Goal: Task Accomplishment & Management: Complete application form

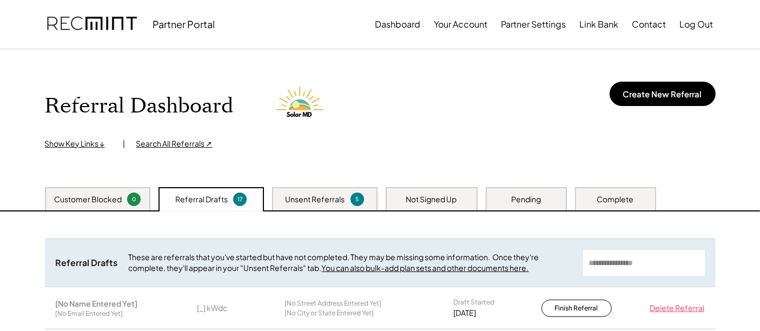
scroll to position [60, 0]
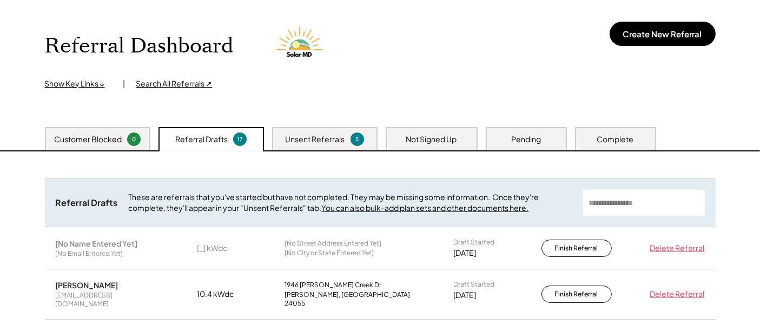
click at [325, 142] on div "Unsent Referrals" at bounding box center [316, 139] width 60 height 11
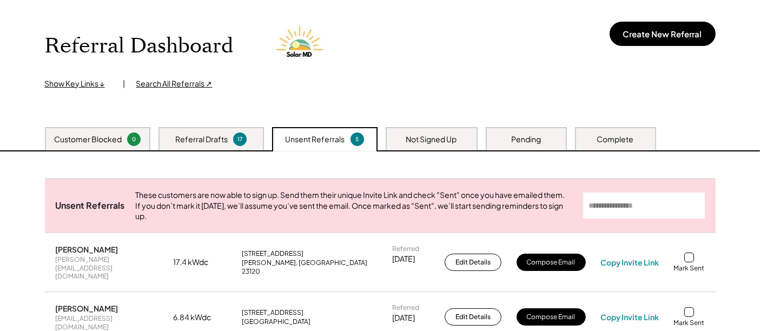
click at [219, 129] on div "Referral Drafts 17" at bounding box center [211, 138] width 105 height 23
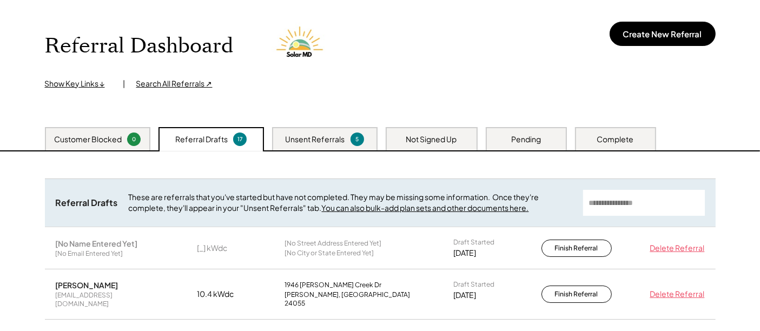
scroll to position [120, 0]
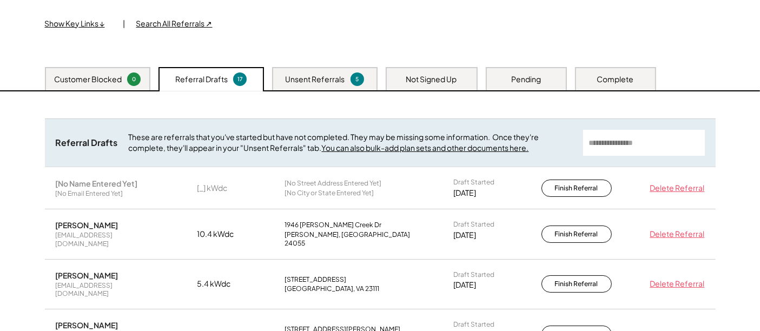
click at [328, 74] on div "Unsent Referrals" at bounding box center [316, 79] width 60 height 11
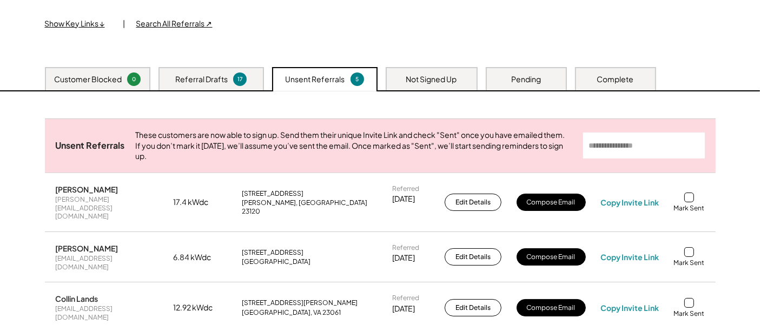
click at [323, 27] on div "Show Key Links ↓ | Search All Referrals ↗" at bounding box center [188, 23] width 286 height 11
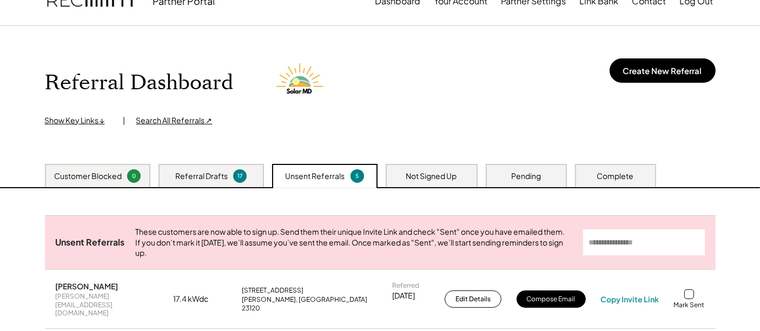
scroll to position [0, 0]
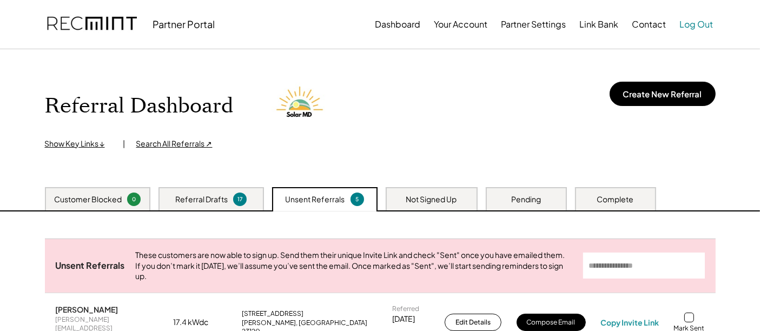
click at [700, 24] on button "Log Out" at bounding box center [697, 25] width 34 height 22
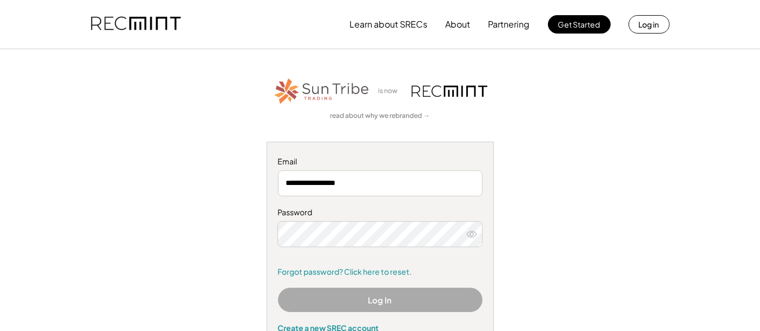
click at [471, 231] on use at bounding box center [472, 234] width 10 height 6
click at [475, 233] on use at bounding box center [472, 234] width 10 height 6
click at [474, 233] on icon at bounding box center [471, 234] width 11 height 11
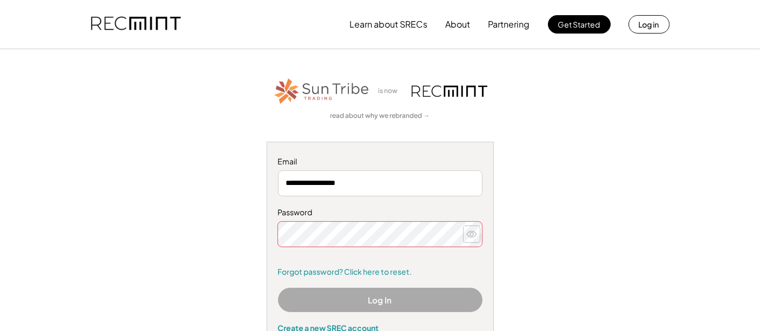
click at [469, 232] on use at bounding box center [472, 234] width 10 height 6
click at [278, 247] on div at bounding box center [278, 247] width 0 height 0
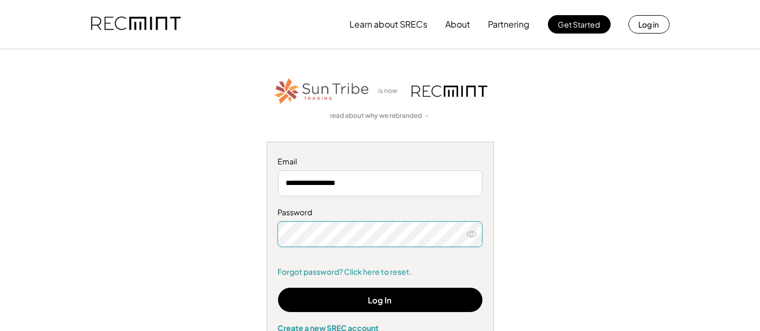
click at [469, 233] on icon at bounding box center [471, 234] width 11 height 11
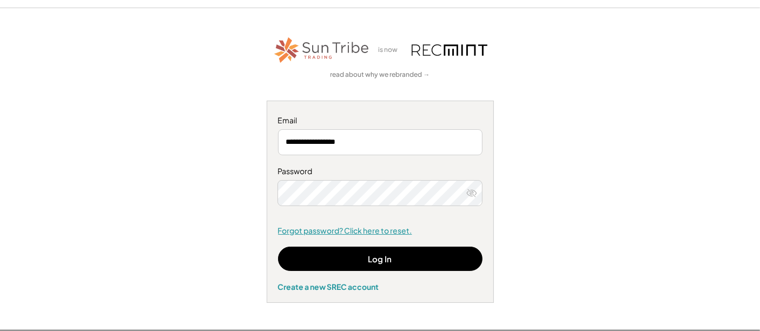
scroll to position [60, 0]
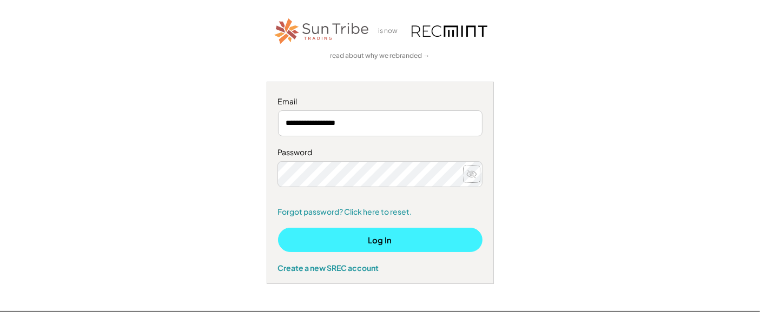
click at [368, 246] on button "Log In" at bounding box center [380, 240] width 205 height 24
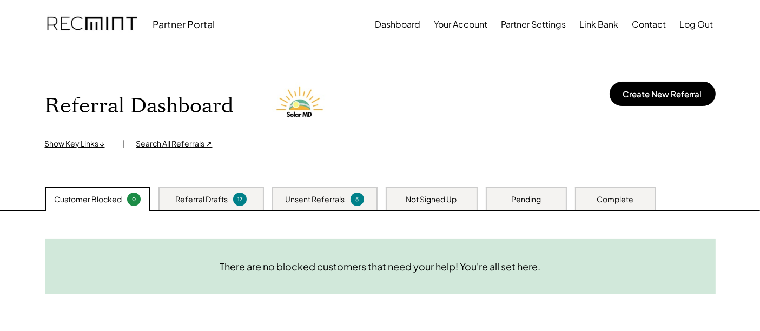
click at [227, 197] on div "Referral Drafts" at bounding box center [201, 199] width 52 height 11
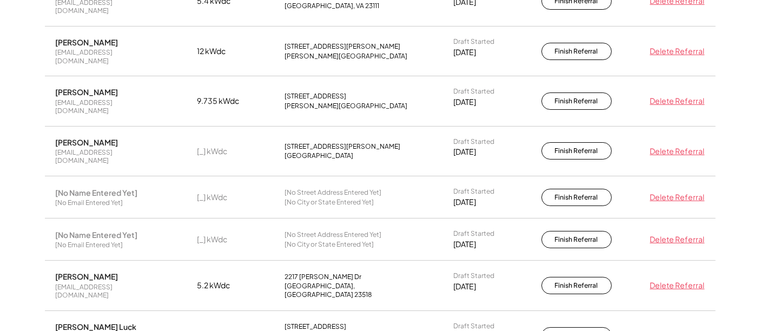
scroll to position [420, 0]
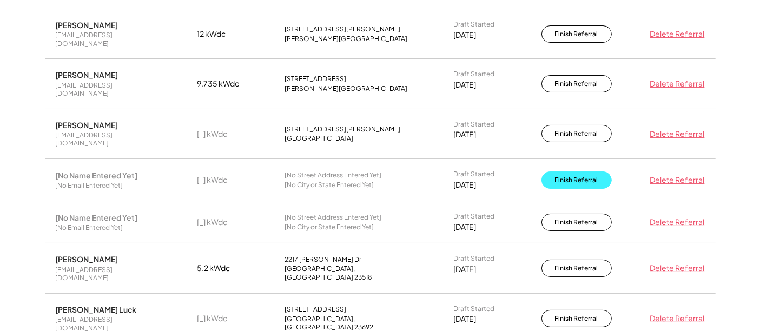
click at [572, 171] on button "Finish Referral" at bounding box center [577, 179] width 70 height 17
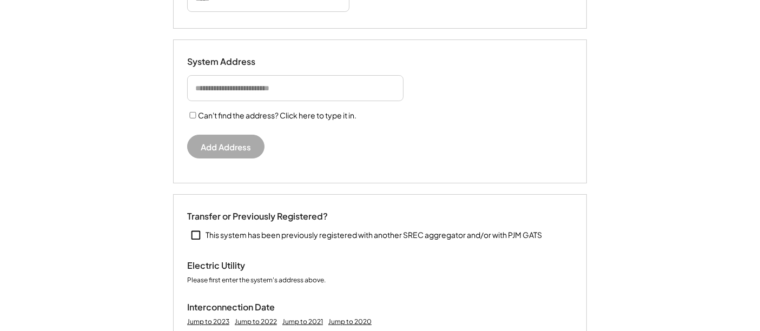
select select "**********"
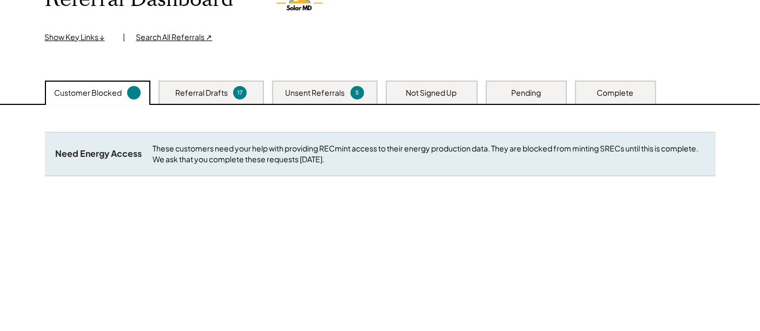
scroll to position [147, 0]
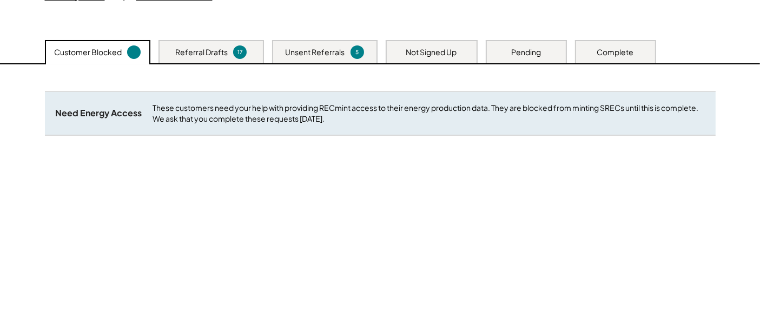
click at [192, 57] on div "Referral Drafts 17" at bounding box center [211, 51] width 105 height 23
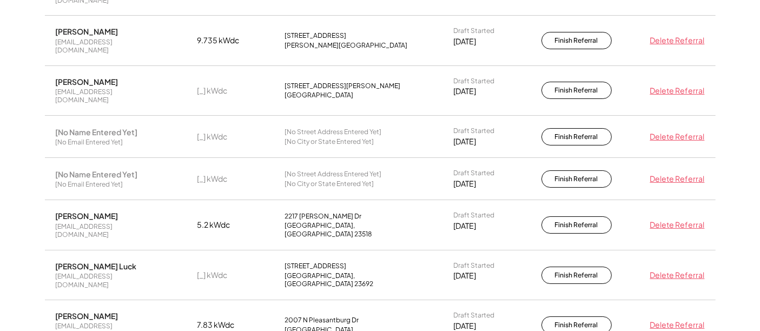
scroll to position [448, 0]
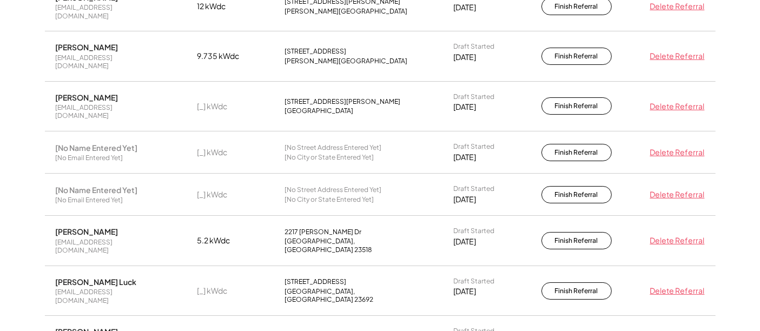
click at [683, 147] on div "Delete Referral" at bounding box center [675, 152] width 60 height 11
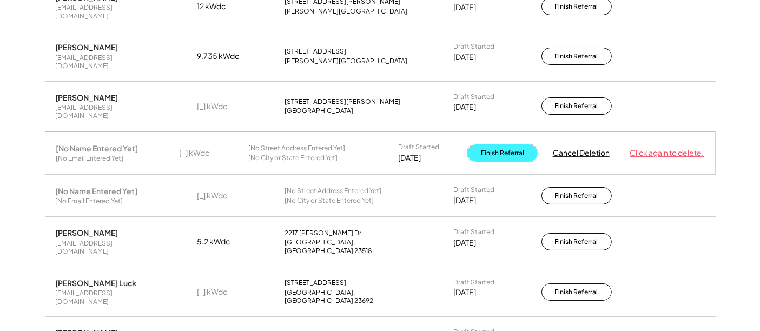
click at [502, 144] on button "Finish Referral" at bounding box center [502, 152] width 70 height 17
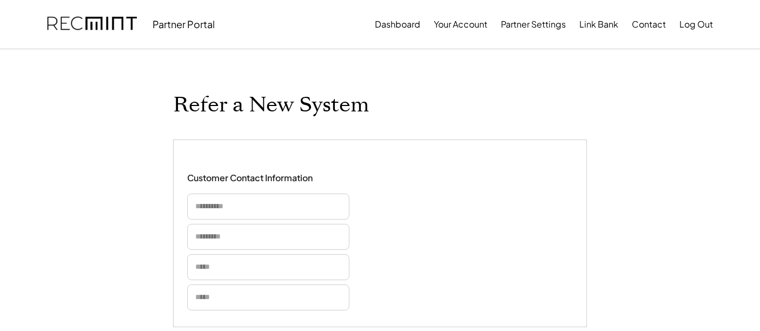
select select "**********"
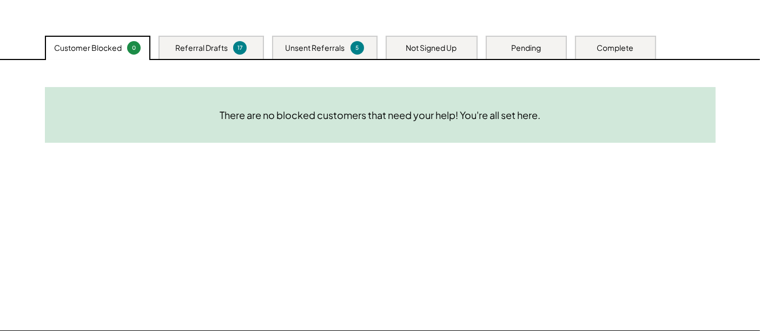
scroll to position [87, 0]
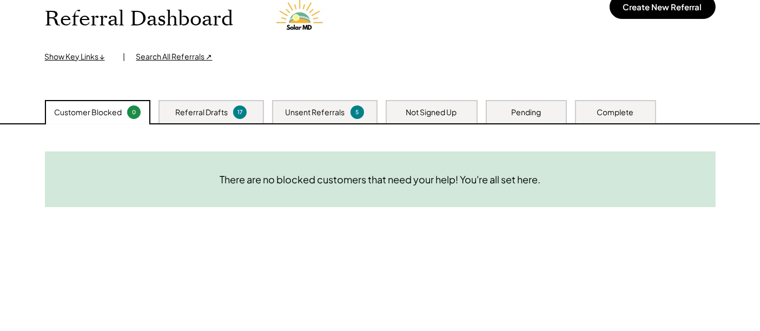
click at [244, 104] on div "Referral Drafts 17" at bounding box center [211, 111] width 105 height 23
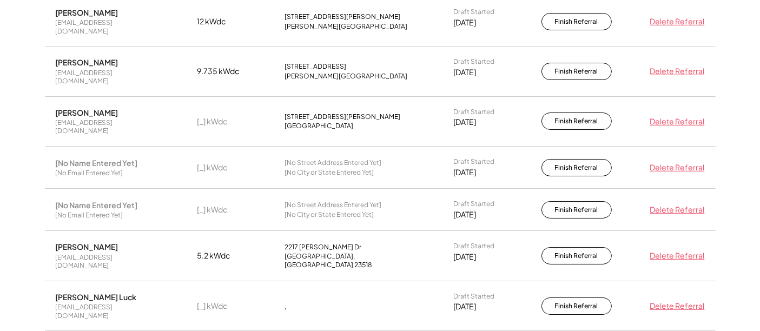
scroll to position [448, 0]
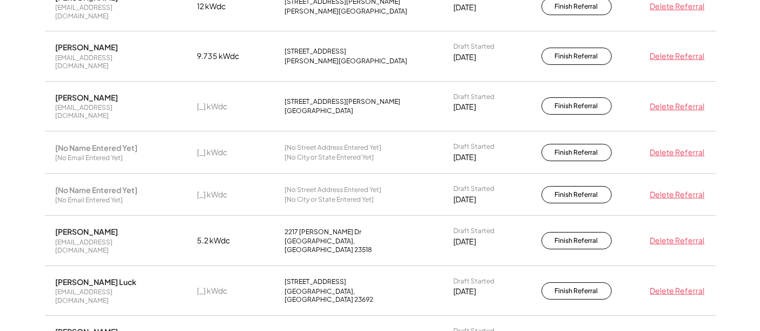
click at [683, 147] on div "Delete Referral" at bounding box center [675, 152] width 60 height 11
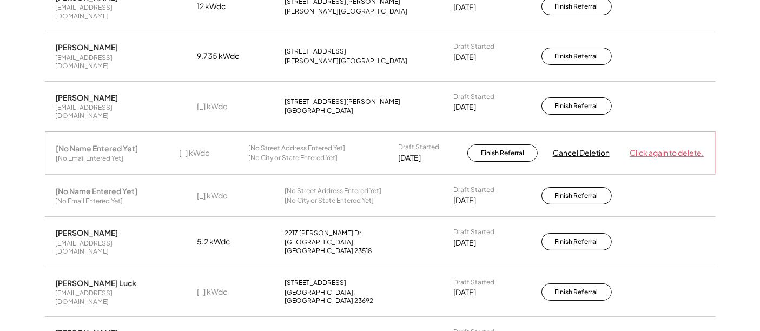
click at [683, 148] on div "Click again to delete." at bounding box center [667, 153] width 74 height 11
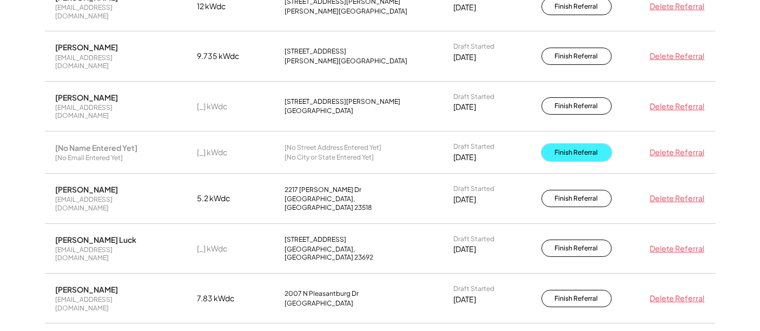
click at [553, 144] on button "Finish Referral" at bounding box center [577, 152] width 70 height 17
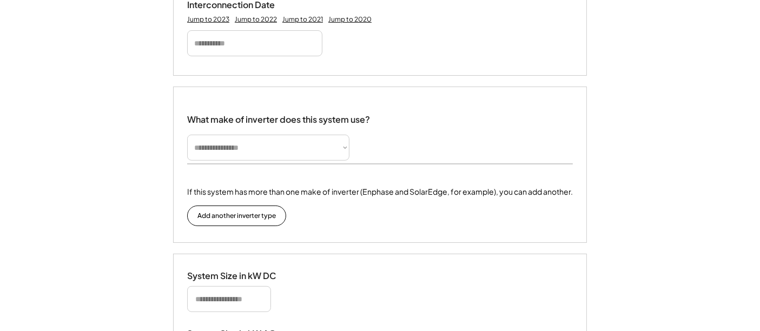
select select "**********"
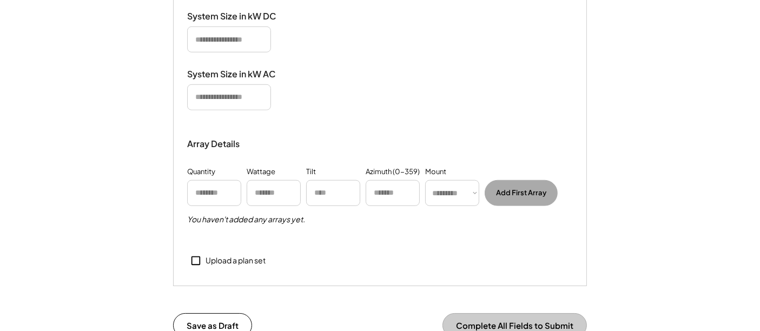
scroll to position [1072, 0]
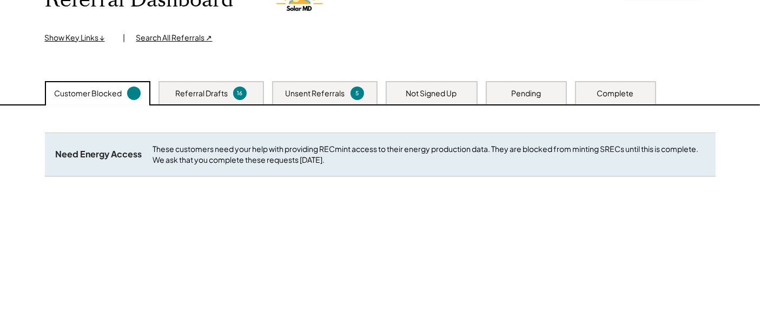
scroll to position [87, 0]
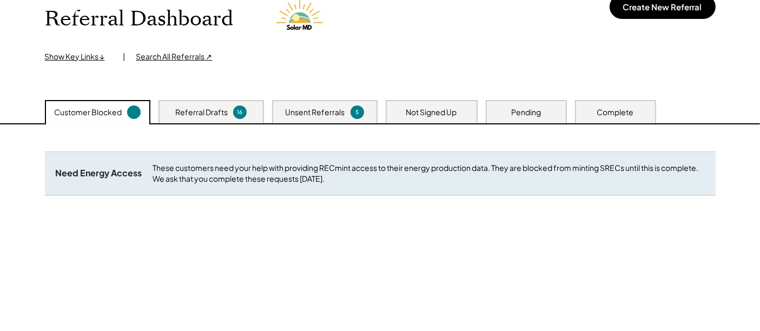
click at [238, 103] on div "Referral Drafts 16" at bounding box center [211, 111] width 105 height 23
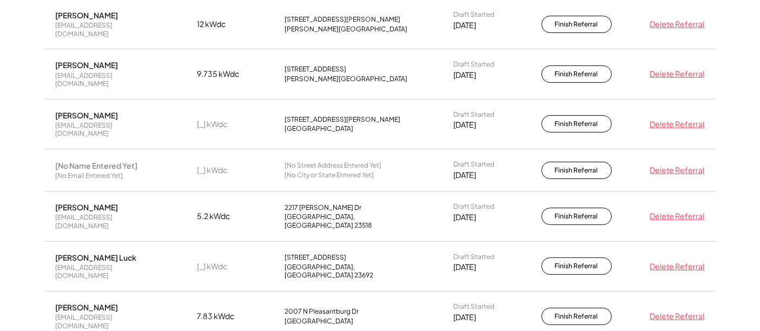
scroll to position [448, 0]
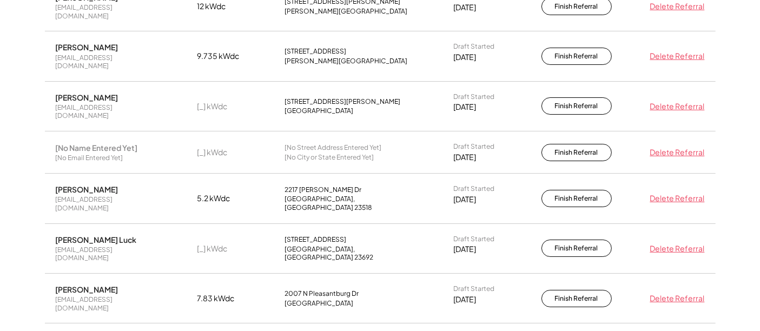
click at [668, 147] on div "Delete Referral" at bounding box center [675, 152] width 60 height 11
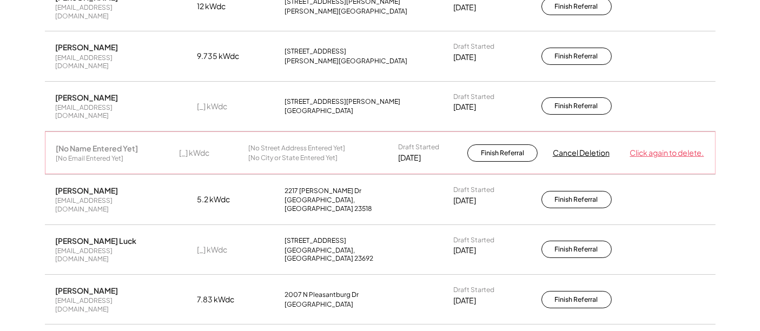
click at [668, 148] on div "Click again to delete." at bounding box center [667, 153] width 74 height 11
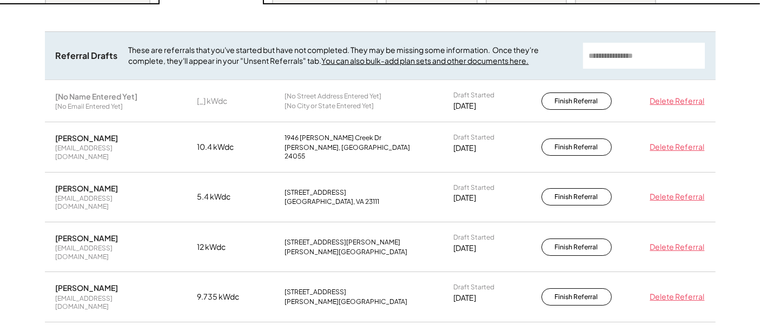
scroll to position [267, 0]
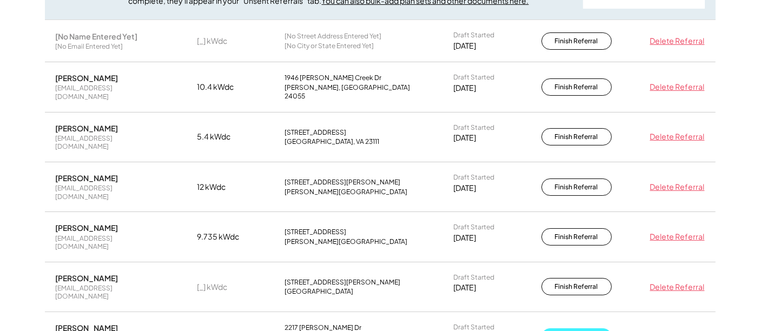
click at [578, 328] on button "Finish Referral" at bounding box center [577, 336] width 70 height 17
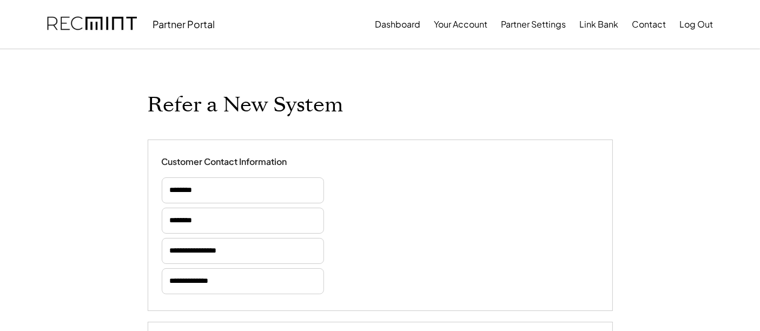
type input "*****"
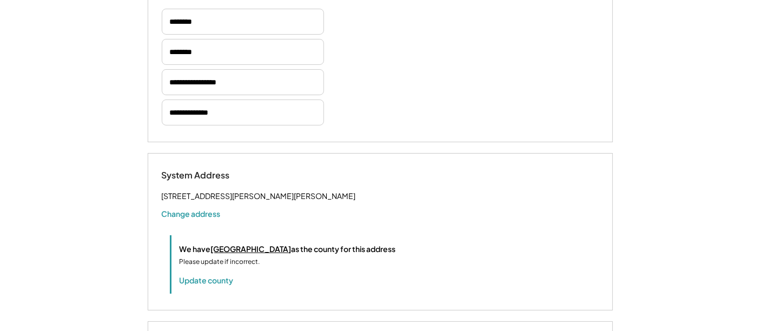
select select "**********"
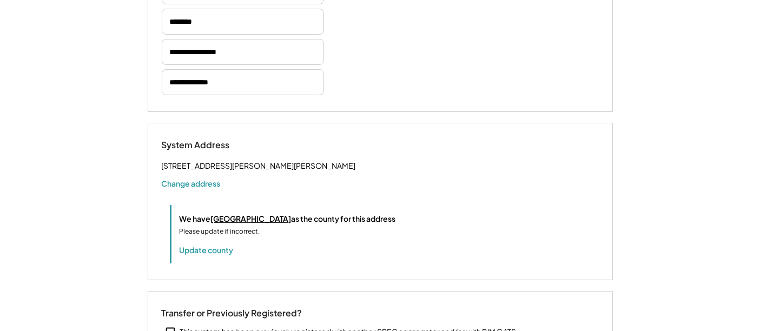
select select "**********"
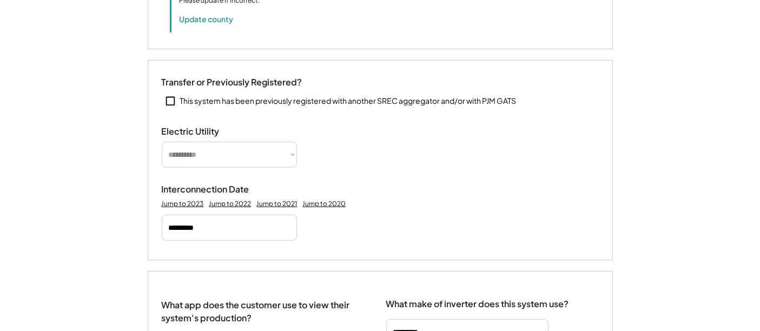
select select
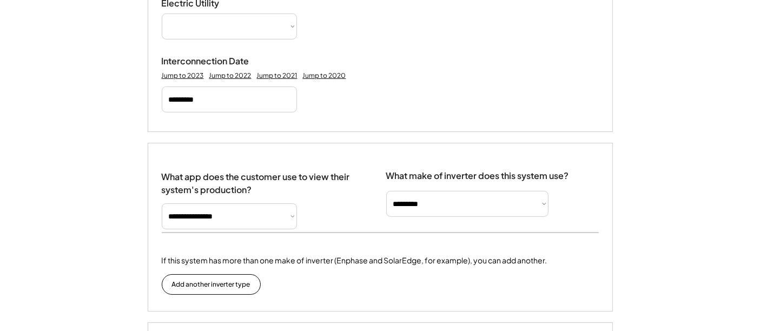
scroll to position [541, 0]
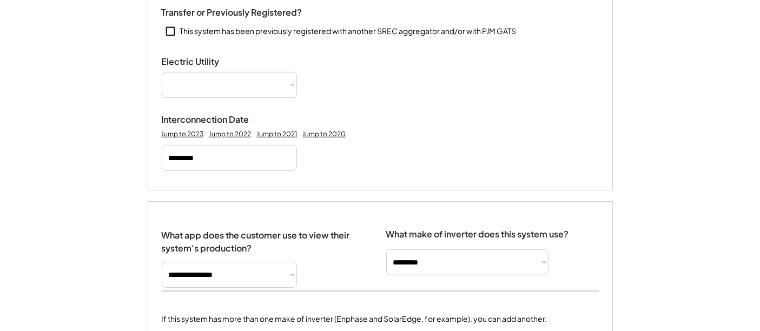
click at [258, 80] on select "**********" at bounding box center [229, 85] width 135 height 26
click at [287, 75] on select "**********" at bounding box center [229, 85] width 135 height 26
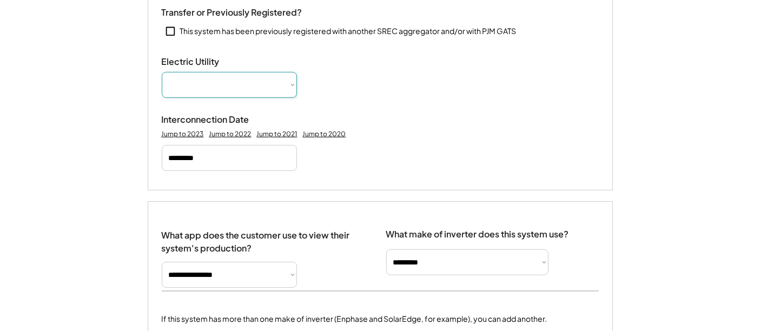
click at [287, 75] on select "**********" at bounding box center [229, 85] width 135 height 26
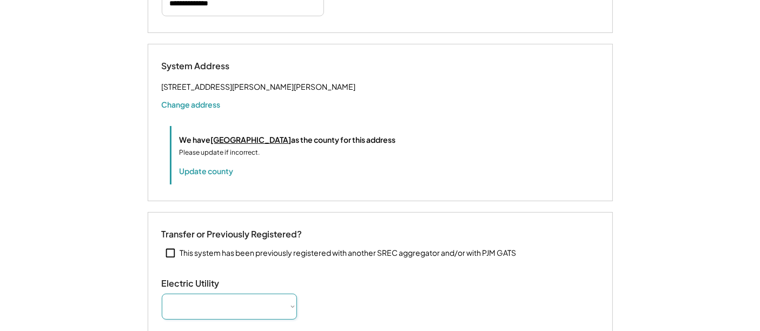
scroll to position [300, 0]
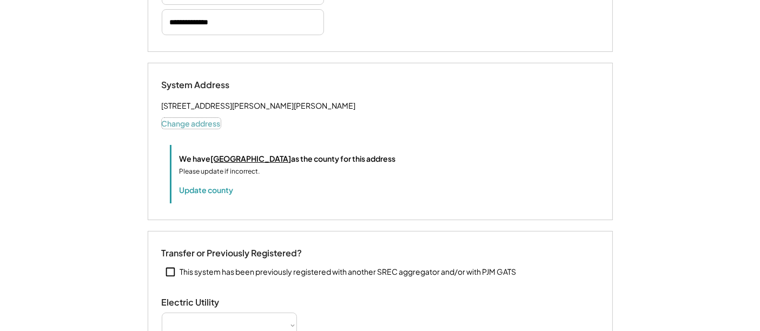
click at [193, 118] on button "Change address" at bounding box center [191, 123] width 59 height 11
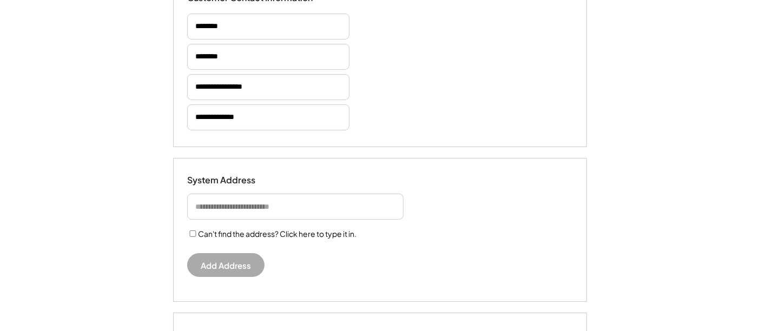
scroll to position [240, 0]
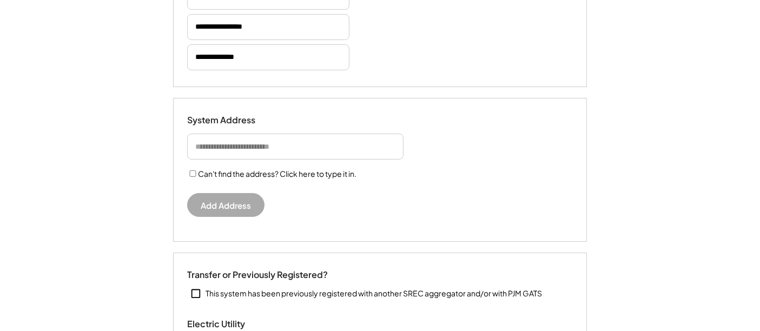
click at [261, 138] on input "input" at bounding box center [295, 147] width 216 height 26
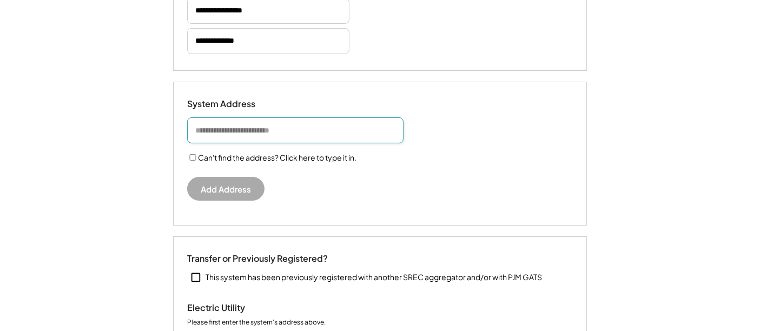
scroll to position [224, 0]
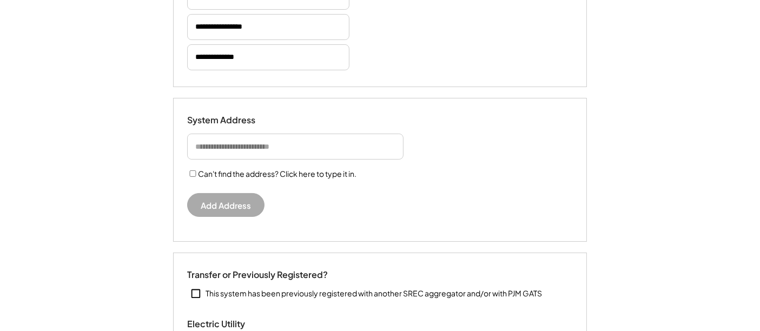
click at [524, 158] on div "Can't find the address? Click here to type it in. Add Address" at bounding box center [380, 175] width 386 height 83
click at [328, 144] on input "input" at bounding box center [295, 147] width 216 height 26
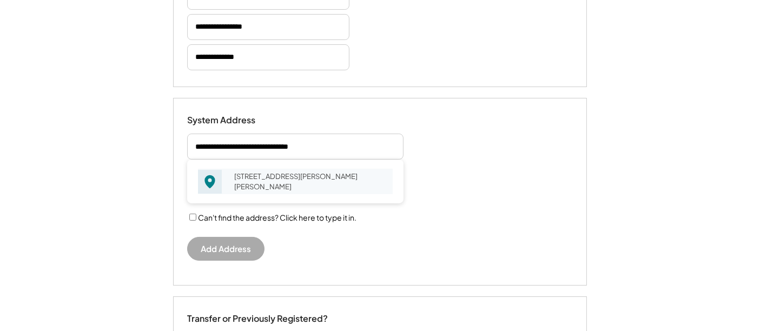
click at [316, 174] on div "[STREET_ADDRESS][PERSON_NAME][PERSON_NAME]" at bounding box center [310, 181] width 166 height 25
type input "**********"
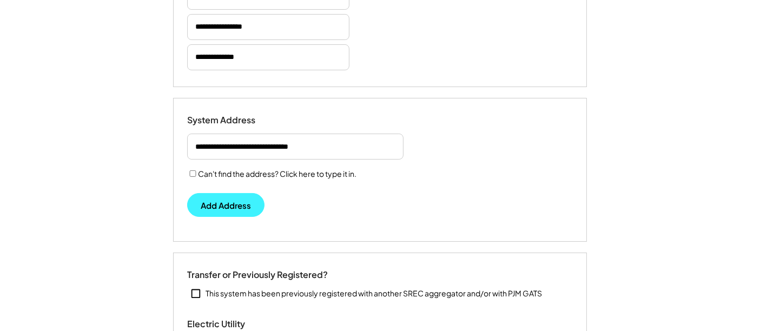
click at [236, 207] on button "Add Address" at bounding box center [225, 205] width 77 height 24
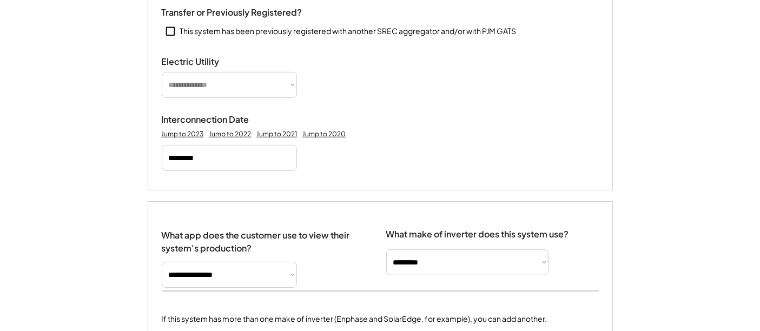
scroll to position [405, 0]
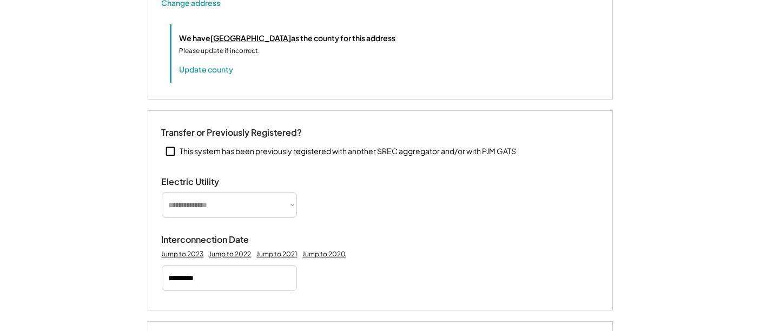
click at [235, 192] on select "**********" at bounding box center [229, 205] width 135 height 26
select select "**********"
click at [162, 192] on select "**********" at bounding box center [229, 205] width 135 height 26
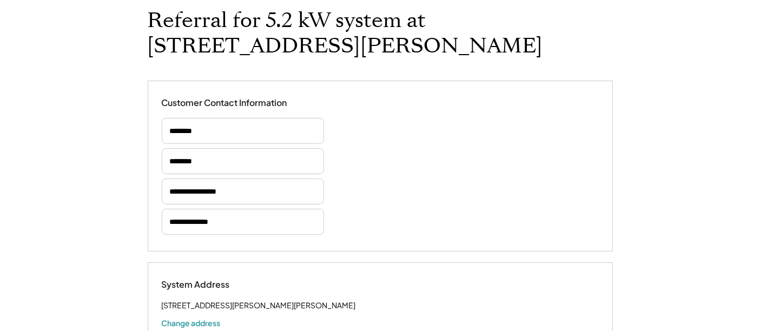
scroll to position [120, 0]
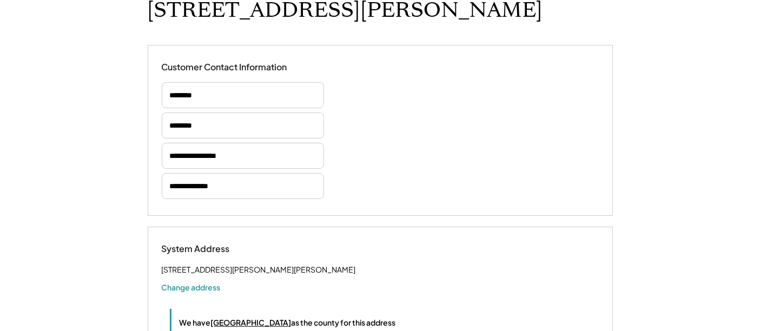
click at [170, 263] on div "[STREET_ADDRESS][PERSON_NAME][PERSON_NAME]" at bounding box center [259, 270] width 194 height 14
click at [186, 263] on div "[STREET_ADDRESS][PERSON_NAME][PERSON_NAME]" at bounding box center [259, 270] width 194 height 14
drag, startPoint x: 202, startPoint y: 246, endPoint x: 153, endPoint y: 242, distance: 50.0
click at [153, 242] on div "System Address 2217 Jeffrey Dr Norfolk, VA 23518 Can't find the address? Click …" at bounding box center [380, 305] width 465 height 157
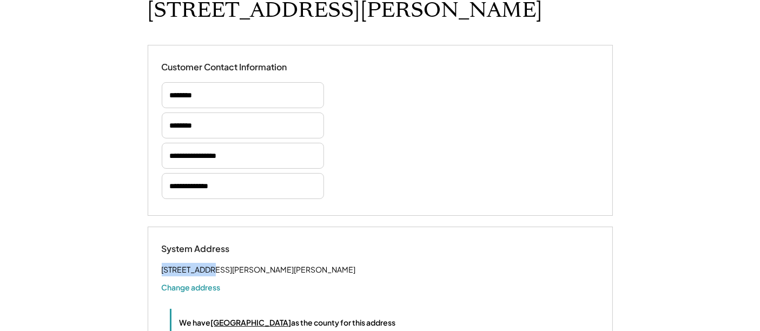
copy div "2217 Jeffrey"
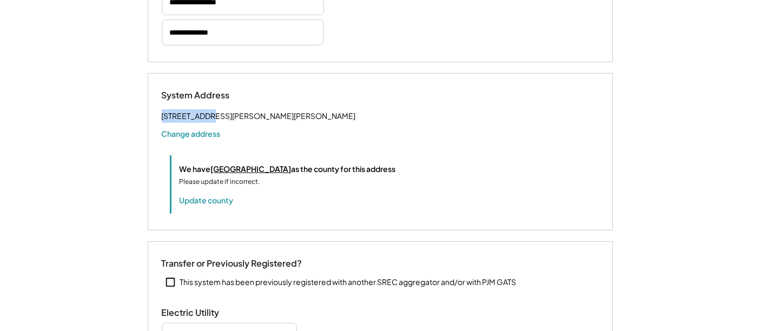
scroll to position [360, 0]
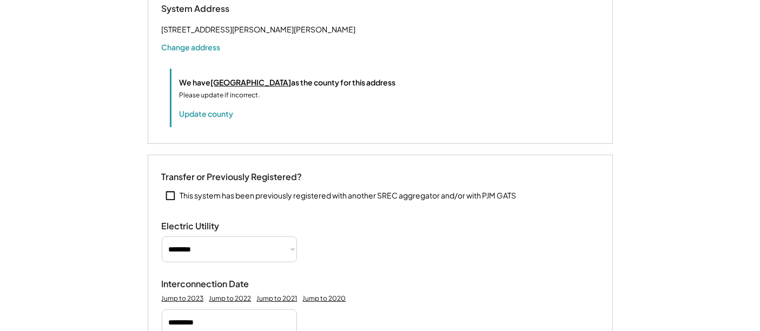
click at [353, 155] on div "**********" at bounding box center [380, 255] width 465 height 200
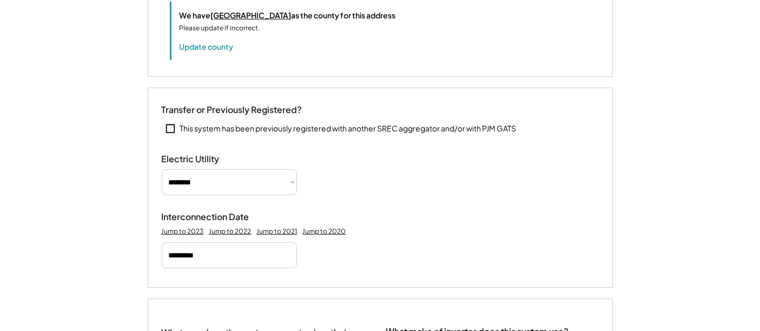
scroll to position [480, 0]
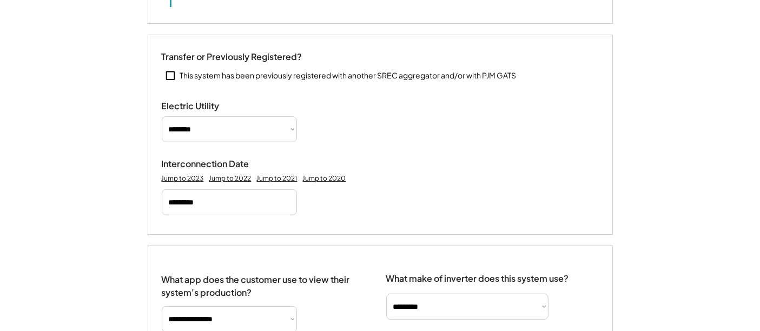
click at [252, 122] on select "**********" at bounding box center [229, 129] width 135 height 26
click at [375, 142] on div "**********" at bounding box center [380, 135] width 465 height 200
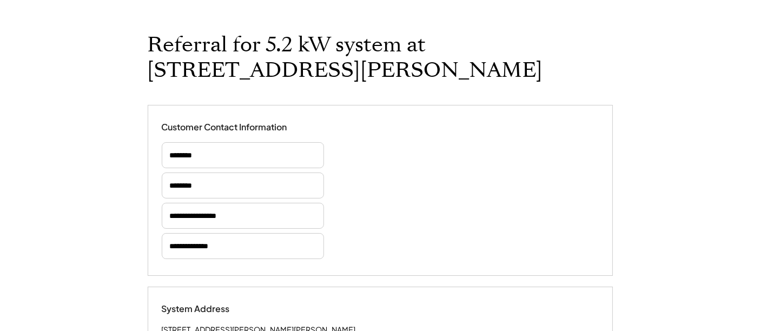
scroll to position [0, 0]
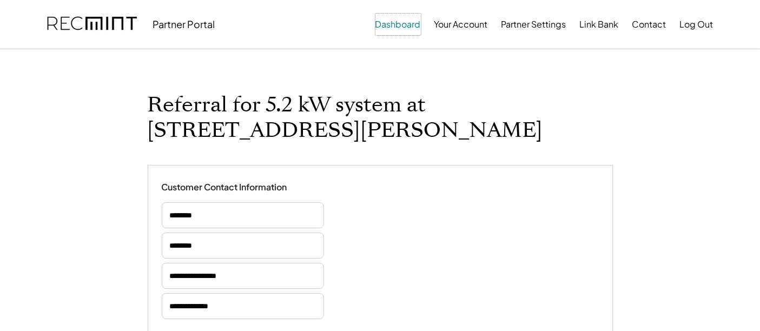
drag, startPoint x: 386, startPoint y: 22, endPoint x: 360, endPoint y: 29, distance: 26.9
click at [330, 41] on div "Partner Portal Dashboard Your Account Partner Settings Link Bank Contact Log Out" at bounding box center [380, 24] width 692 height 49
drag, startPoint x: 395, startPoint y: 26, endPoint x: 392, endPoint y: 84, distance: 58.5
drag, startPoint x: 459, startPoint y: 24, endPoint x: 426, endPoint y: 46, distance: 39.8
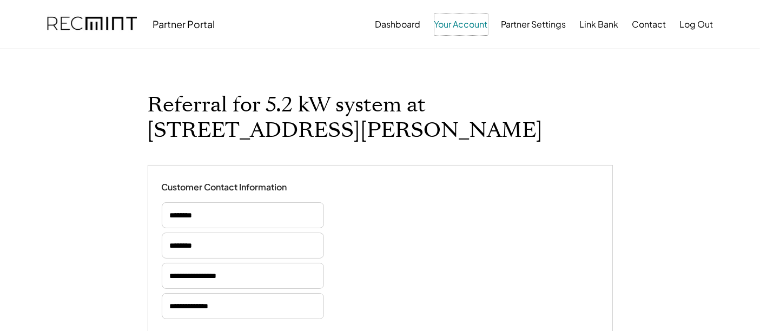
click at [426, 46] on div "Partner Portal Dashboard Your Account Partner Settings Link Bank Contact Log Out" at bounding box center [380, 24] width 692 height 49
drag, startPoint x: 457, startPoint y: 26, endPoint x: 317, endPoint y: 40, distance: 140.8
click at [317, 40] on div "Partner Portal Dashboard Your Account Partner Settings Link Bank Contact Log Out" at bounding box center [380, 24] width 692 height 49
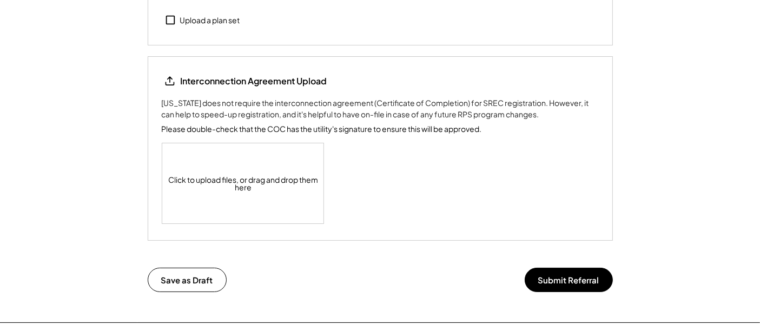
scroll to position [1322, 0]
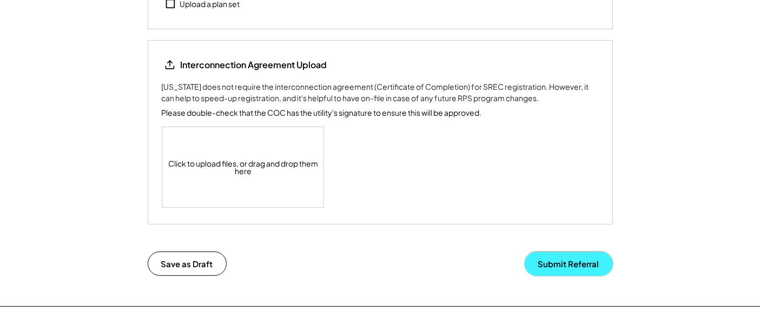
click at [556, 253] on button "Submit Referral" at bounding box center [569, 264] width 88 height 24
type input "*******"
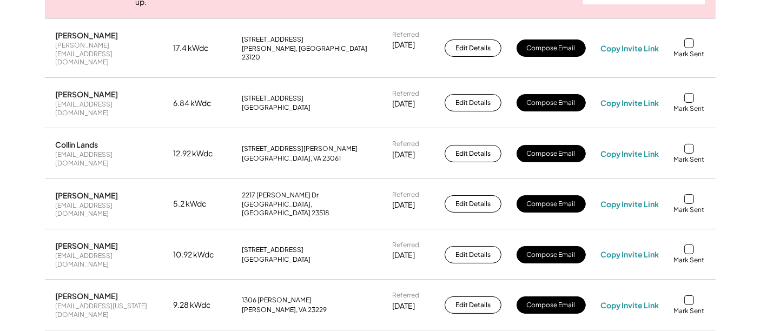
scroll to position [300, 0]
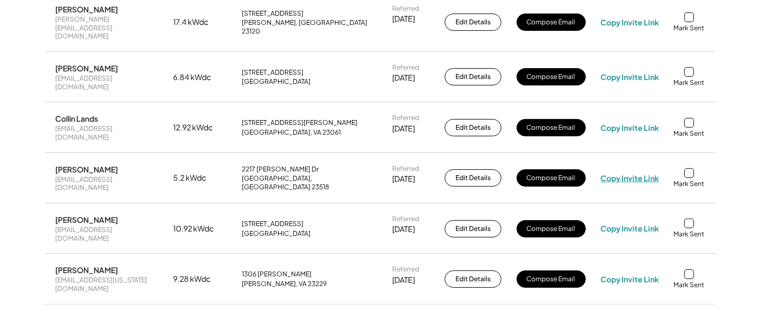
click at [632, 173] on div "Copy Invite Link" at bounding box center [630, 178] width 58 height 10
click at [85, 175] on div "ivansco@yahoo.com" at bounding box center [107, 183] width 103 height 17
click at [85, 175] on div "[EMAIL_ADDRESS][DOMAIN_NAME]" at bounding box center [107, 183] width 103 height 17
copy div "[EMAIL_ADDRESS][DOMAIN_NAME]"
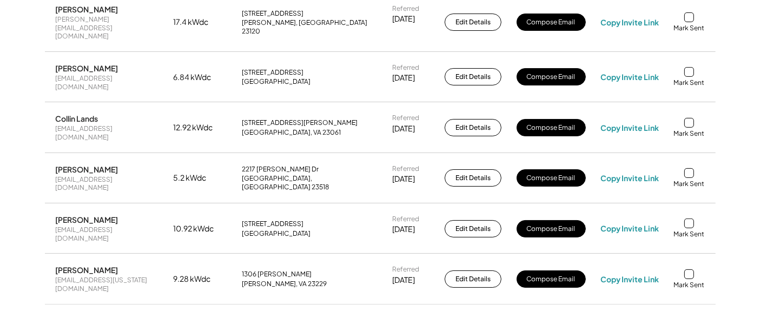
click at [18, 195] on div "Referral Dashboard Show Key Links ↓ | Search All Referrals ↗ Create New Referra…" at bounding box center [380, 54] width 760 height 610
click at [688, 168] on div at bounding box center [689, 173] width 10 height 10
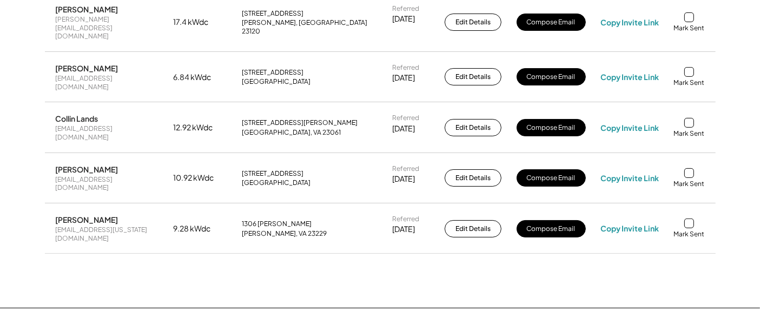
click at [6, 104] on div "Referral Dashboard Show Key Links ↓ | Search All Referrals ↗ Create New Referra…" at bounding box center [380, 28] width 760 height 559
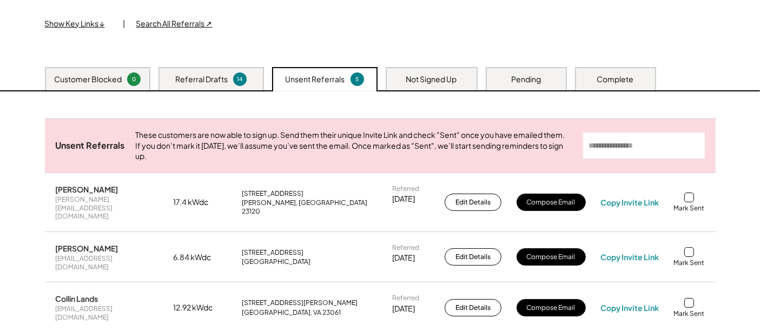
scroll to position [120, 0]
click at [197, 71] on div "Referral Drafts 14" at bounding box center [211, 78] width 105 height 23
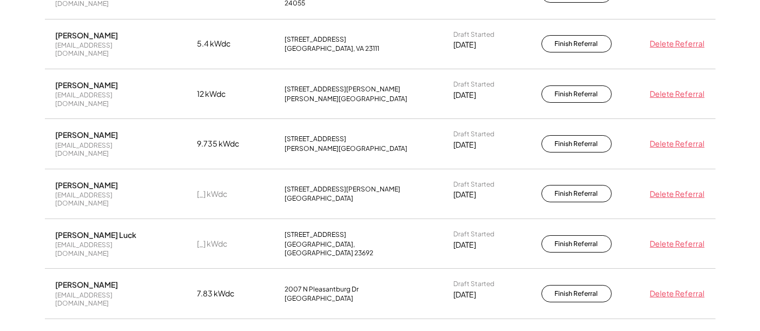
scroll to position [480, 0]
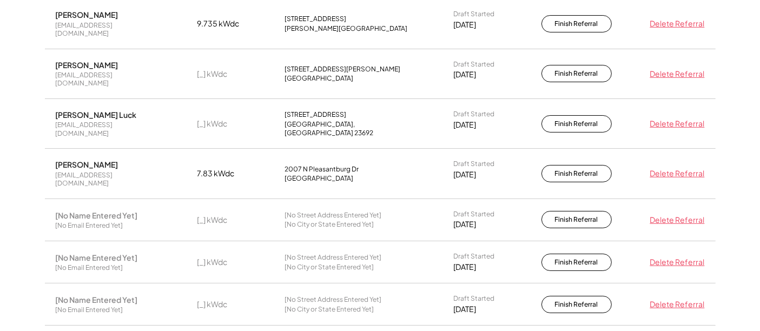
click at [664, 215] on div "Delete Referral" at bounding box center [675, 220] width 60 height 11
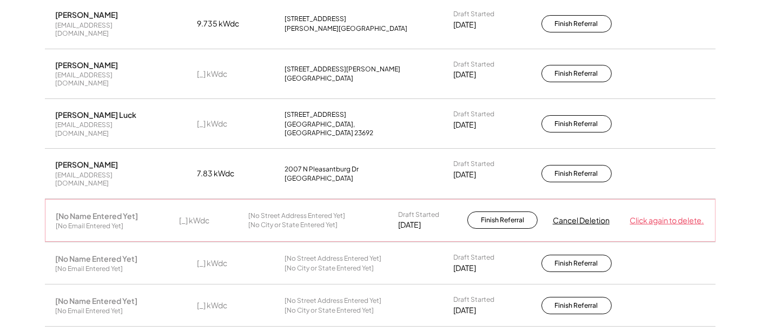
click at [664, 215] on div "Click again to delete." at bounding box center [667, 220] width 74 height 11
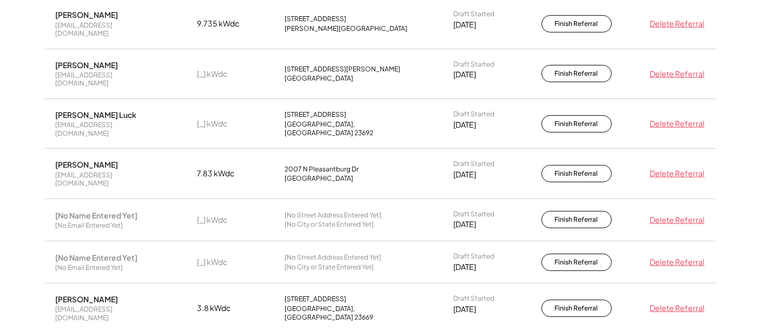
click at [664, 215] on div "Delete Referral" at bounding box center [675, 220] width 60 height 11
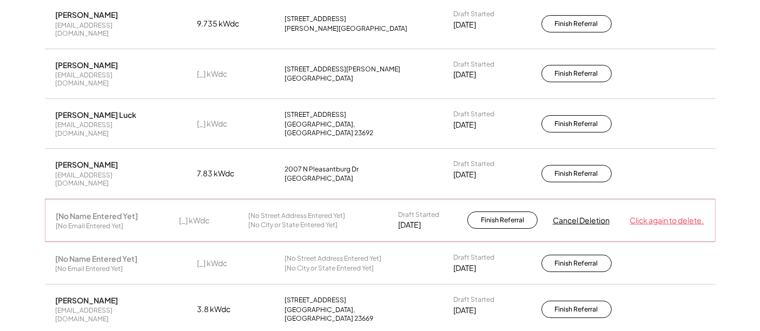
click at [664, 215] on div "Click again to delete." at bounding box center [667, 220] width 74 height 11
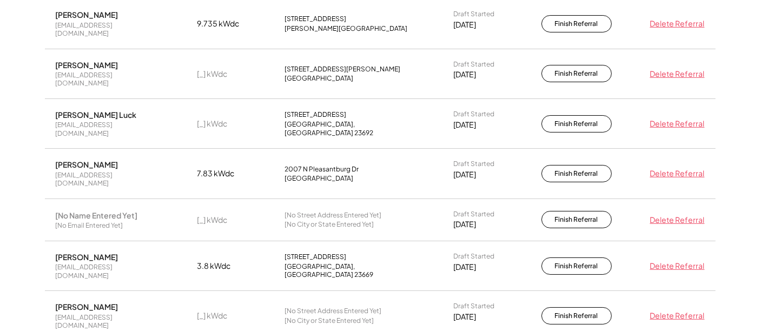
click at [664, 215] on div "Delete Referral" at bounding box center [675, 220] width 60 height 11
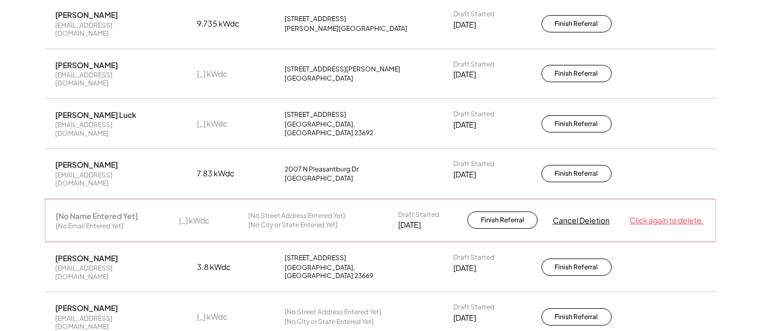
click at [664, 215] on div "Click again to delete." at bounding box center [667, 220] width 74 height 11
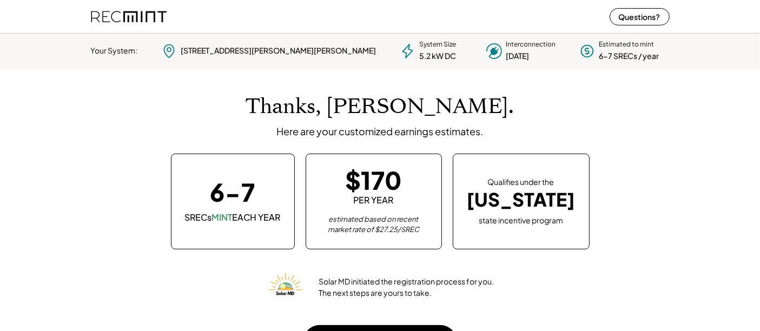
scroll to position [152, 302]
